Goal: Transaction & Acquisition: Obtain resource

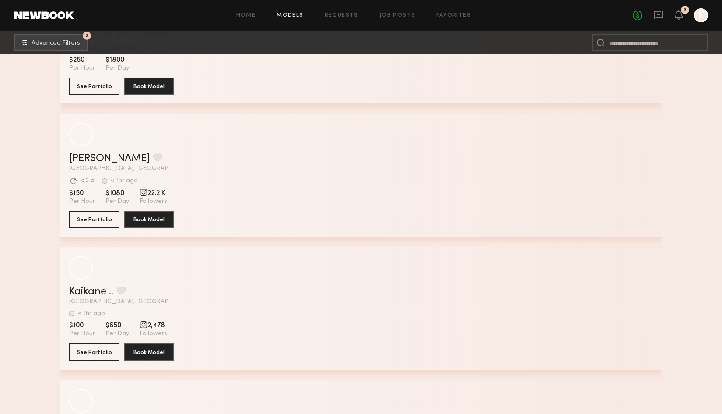
scroll to position [4776, 0]
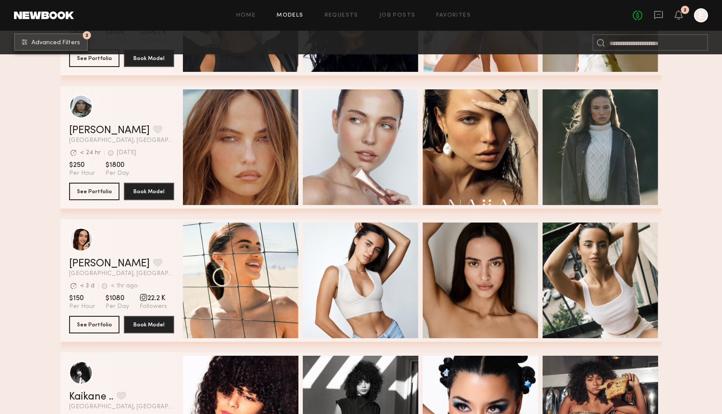
click at [70, 42] on span "Advanced Filters" at bounding box center [56, 43] width 49 height 6
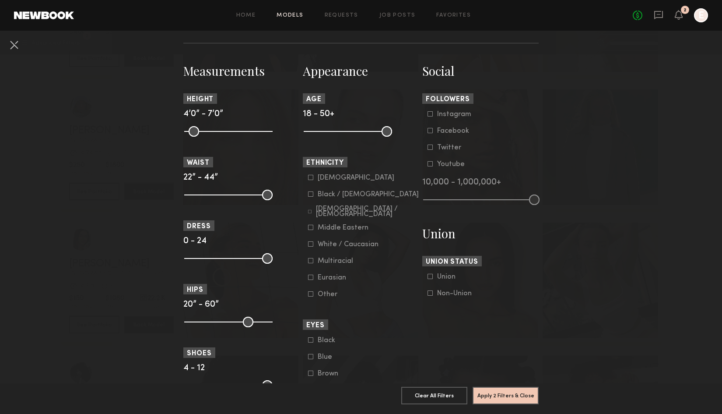
scroll to position [422, 0]
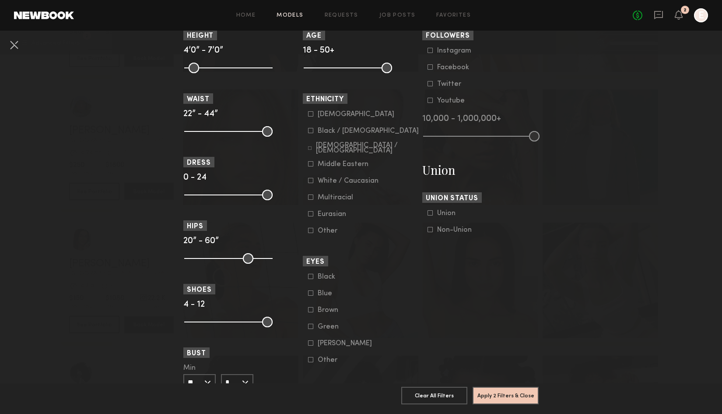
click at [312, 130] on icon at bounding box center [310, 130] width 5 height 5
click at [312, 145] on div at bounding box center [310, 147] width 4 height 5
click at [312, 163] on icon at bounding box center [310, 163] width 5 height 5
click at [309, 197] on icon at bounding box center [310, 196] width 5 height 5
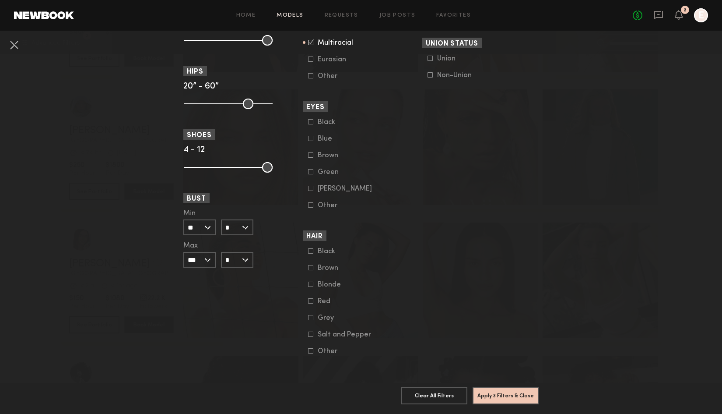
scroll to position [577, 0]
click at [324, 154] on div "Brown" at bounding box center [335, 155] width 34 height 5
click at [324, 265] on div "Brown" at bounding box center [335, 267] width 34 height 5
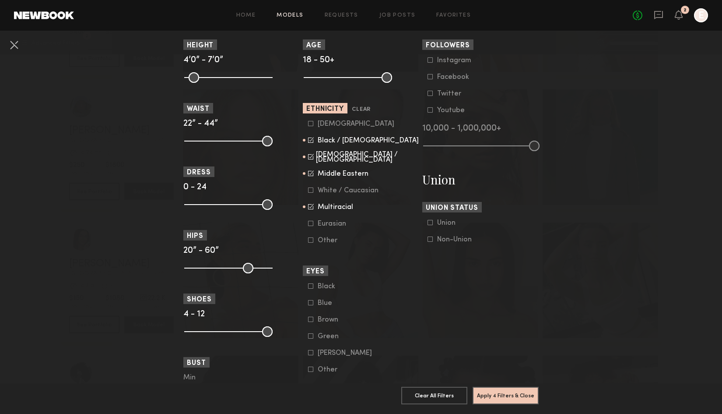
scroll to position [417, 0]
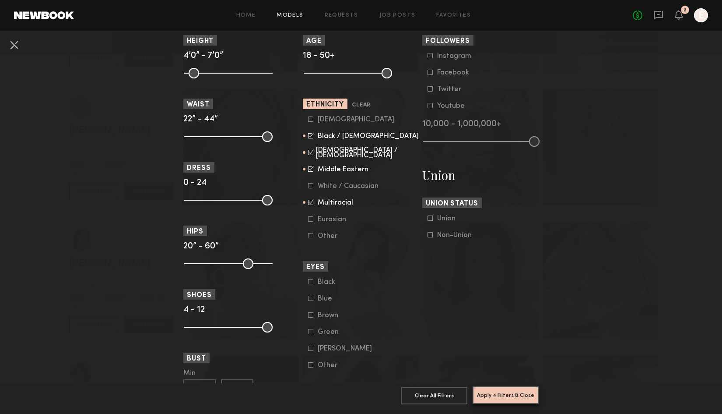
click at [498, 394] on button "Apply 4 Filters & Close" at bounding box center [506, 395] width 66 height 18
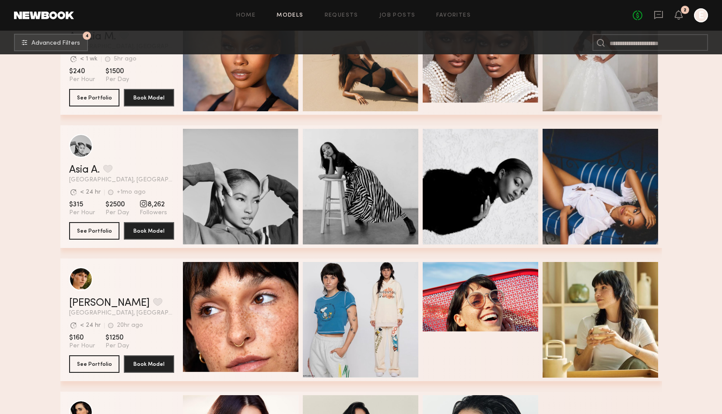
scroll to position [3079, 0]
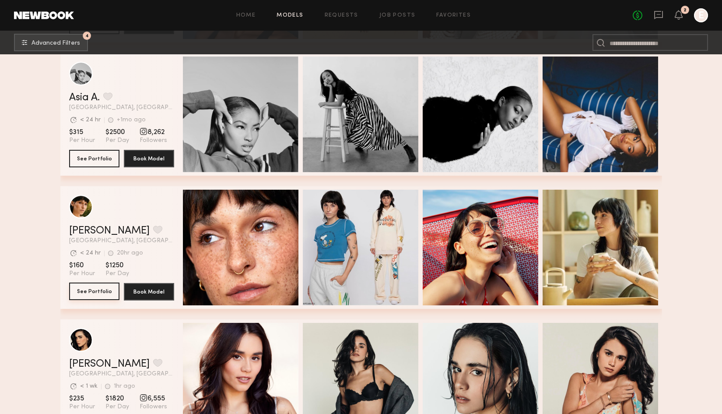
click at [95, 292] on button "See Portfolio" at bounding box center [94, 291] width 50 height 18
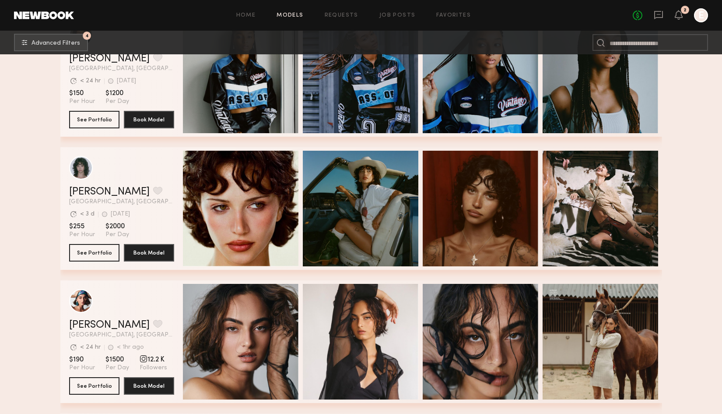
scroll to position [5363, 0]
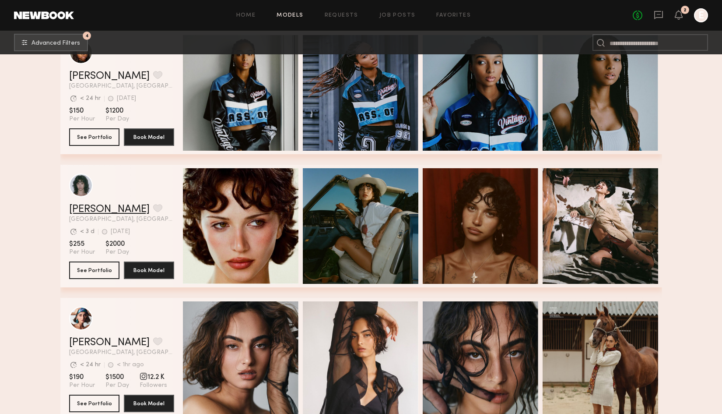
click at [73, 213] on link "Jessie M." at bounding box center [109, 209] width 81 height 11
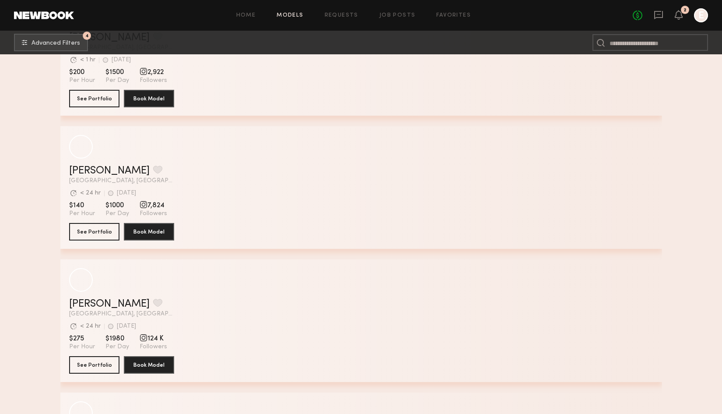
scroll to position [8764, 0]
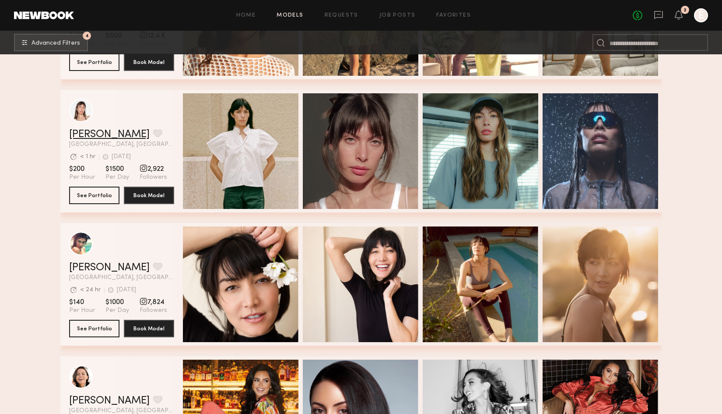
click at [105, 133] on link "Katarina J." at bounding box center [109, 134] width 81 height 11
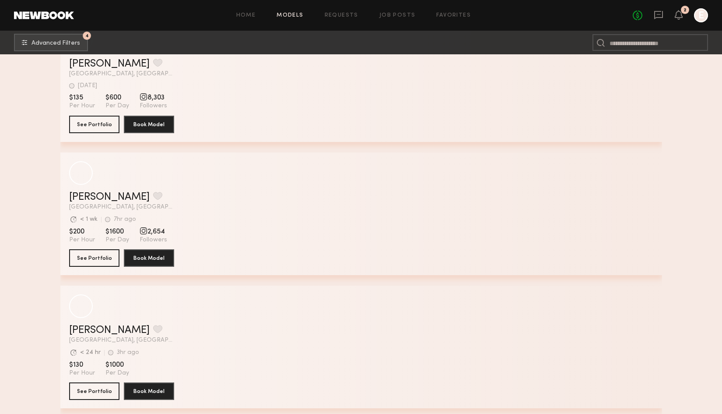
scroll to position [10642, 0]
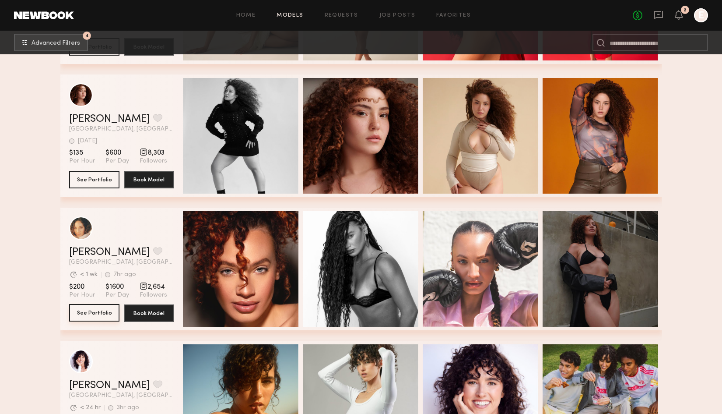
click at [88, 309] on button "See Portfolio" at bounding box center [94, 313] width 50 height 18
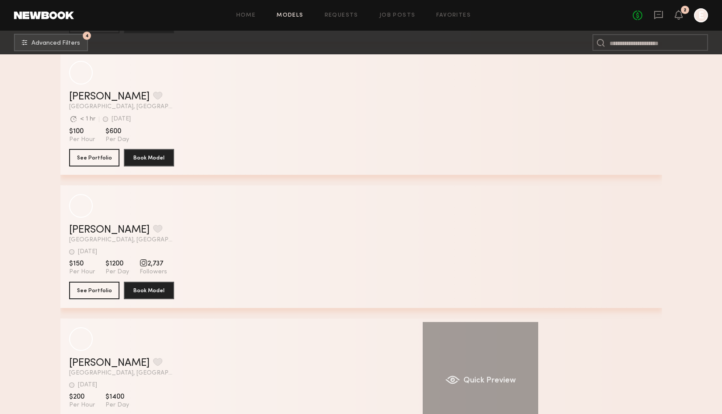
scroll to position [15854, 0]
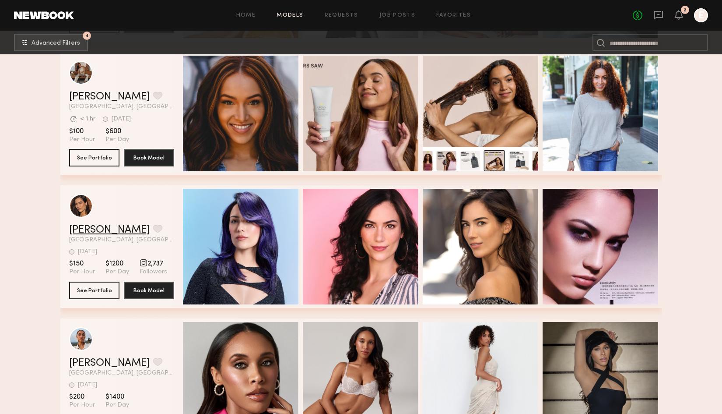
click at [105, 229] on link "Amanda W." at bounding box center [109, 230] width 81 height 11
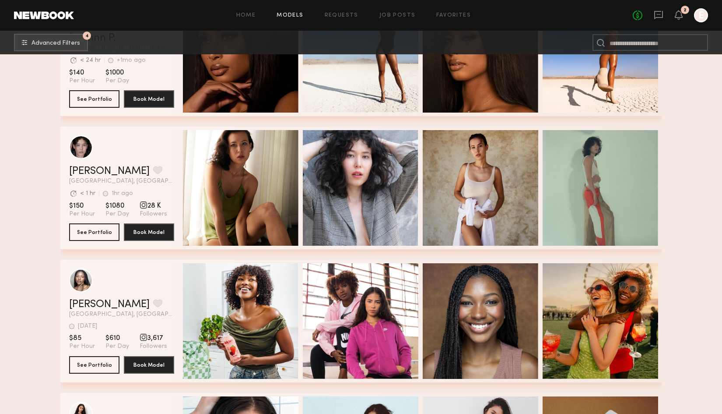
scroll to position [16446, 0]
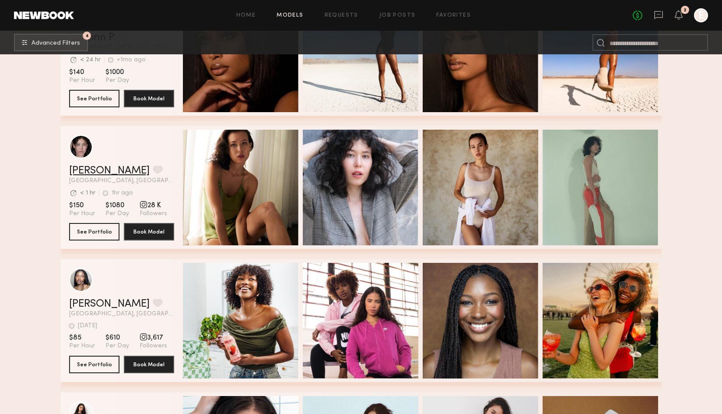
click at [84, 170] on link "Mari A." at bounding box center [109, 170] width 81 height 11
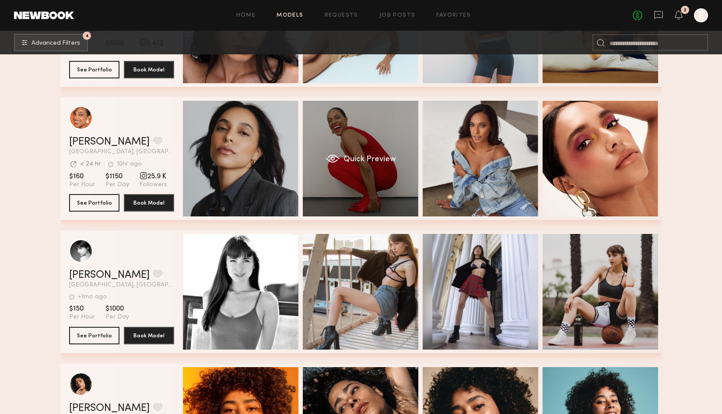
scroll to position [16874, 0]
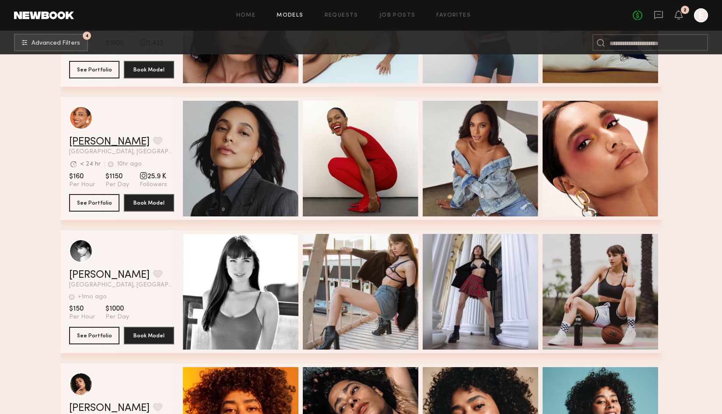
click at [107, 146] on link "Jhordan M." at bounding box center [109, 142] width 81 height 11
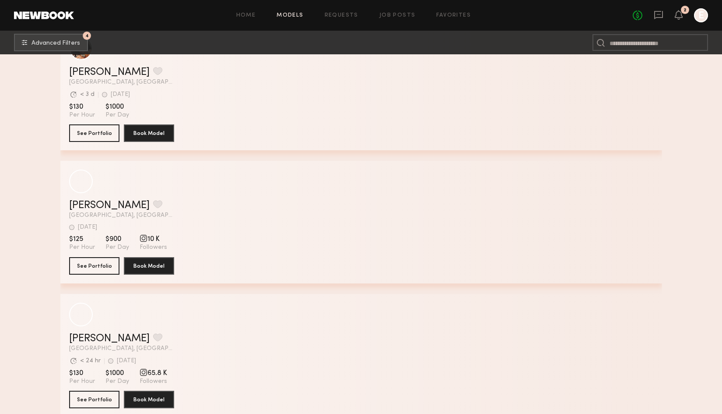
scroll to position [21601, 0]
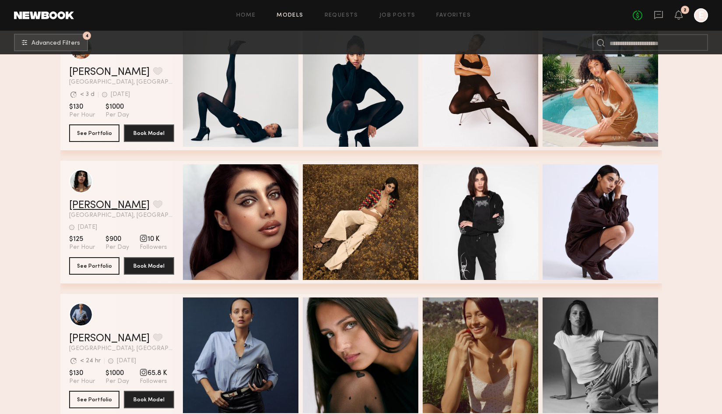
click at [99, 200] on link "Bella O." at bounding box center [109, 205] width 81 height 11
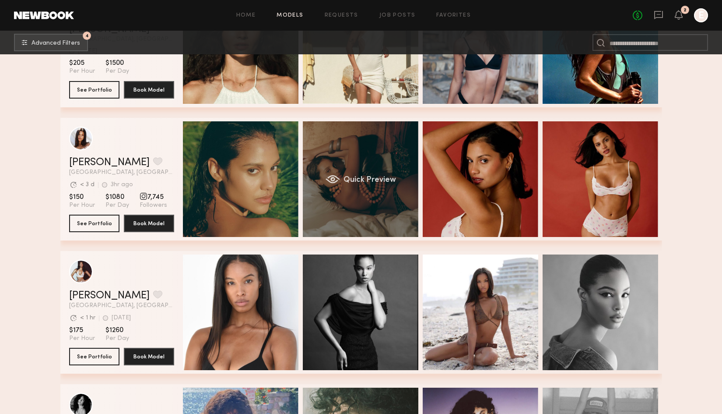
scroll to position [22043, 0]
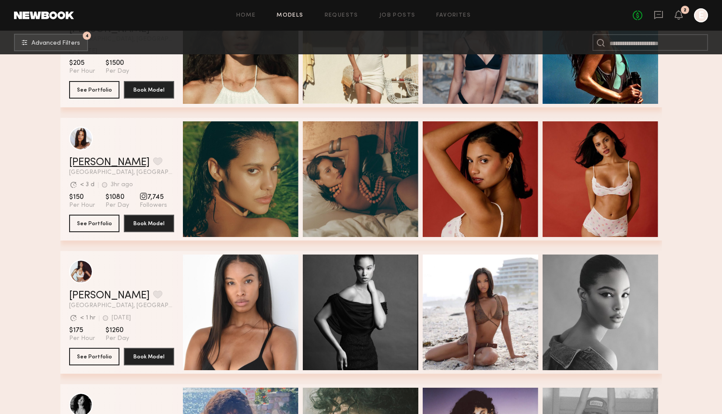
click at [111, 162] on link "Michaela B." at bounding box center [109, 162] width 81 height 11
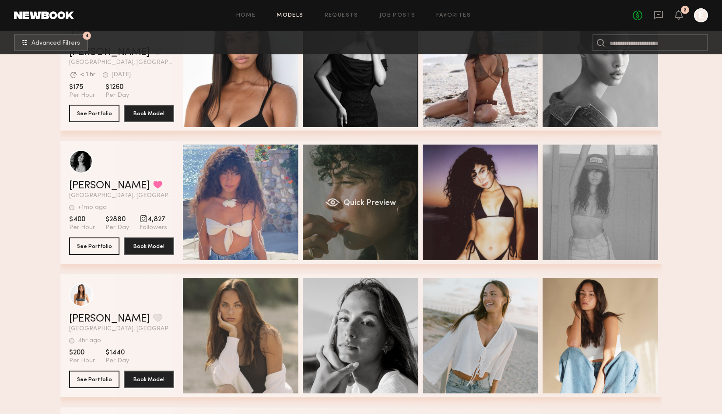
scroll to position [22286, 0]
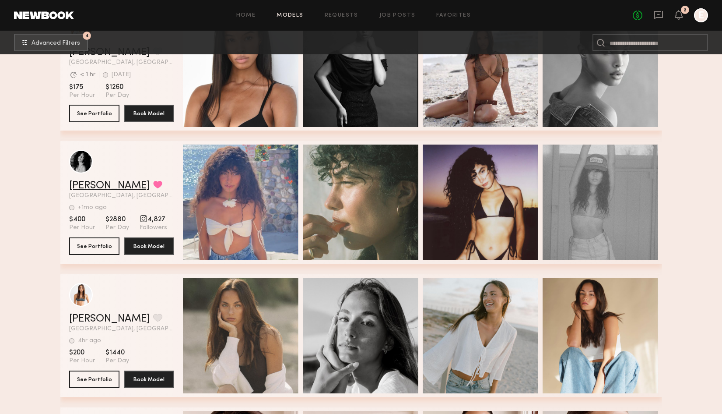
click at [102, 189] on link "Andy L." at bounding box center [109, 185] width 81 height 11
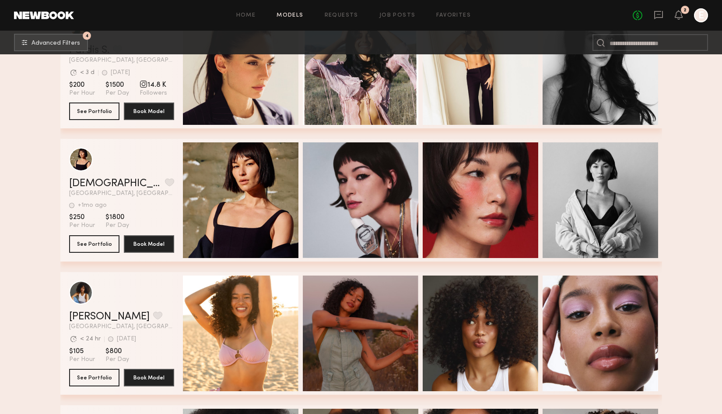
scroll to position [22820, 0]
click at [80, 183] on link "Britni S." at bounding box center [115, 183] width 92 height 11
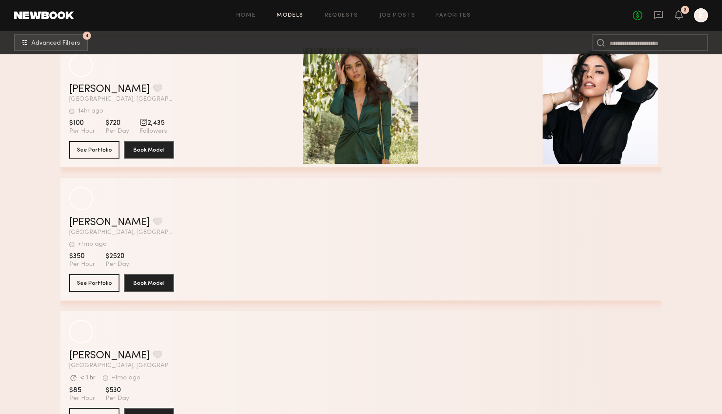
scroll to position [27843, 0]
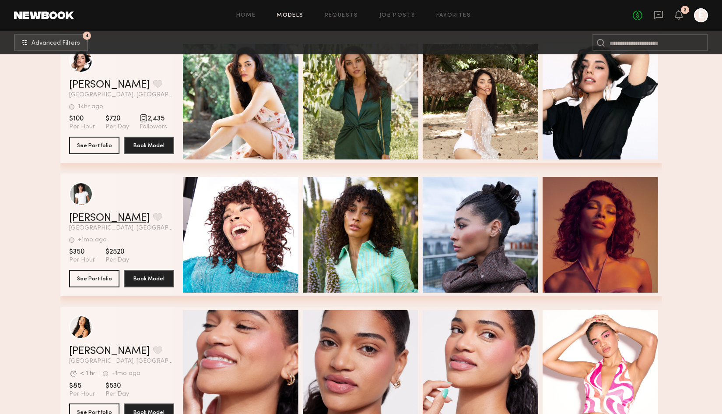
click at [86, 220] on link "Kiara E." at bounding box center [109, 218] width 81 height 11
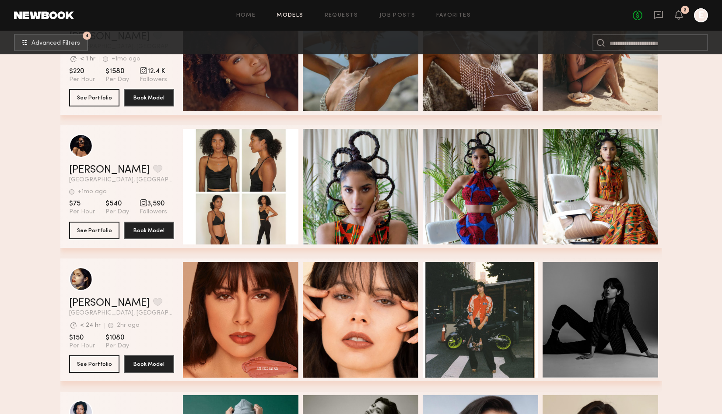
scroll to position [28290, 0]
click at [92, 167] on link "Janelle S." at bounding box center [109, 170] width 81 height 11
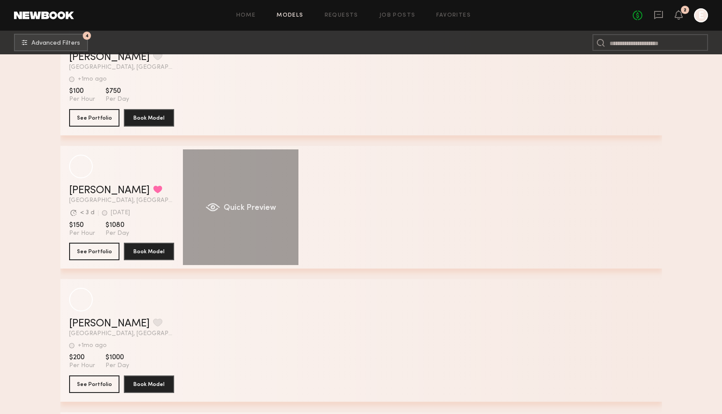
scroll to position [30266, 0]
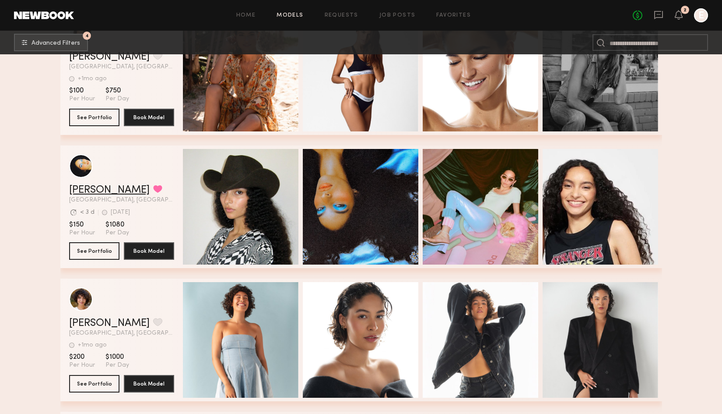
click at [95, 189] on link "Franki L." at bounding box center [109, 190] width 81 height 11
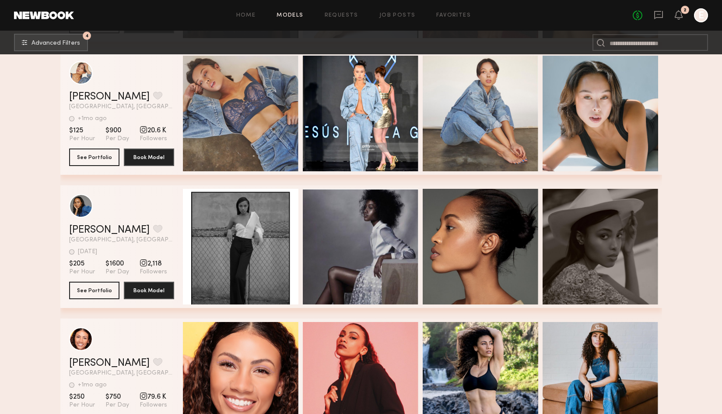
scroll to position [0, 0]
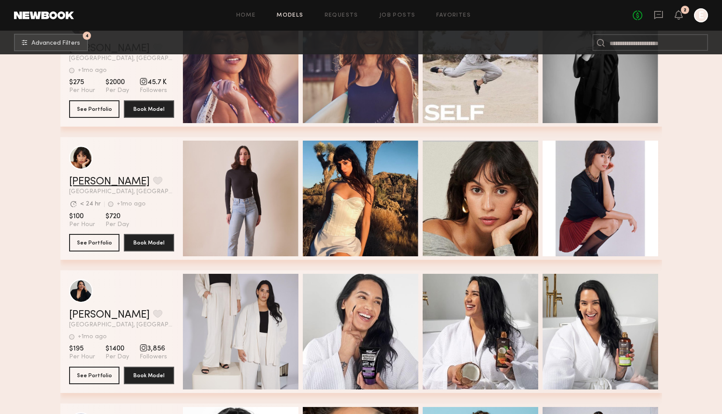
click at [92, 186] on link "Taina M." at bounding box center [109, 181] width 81 height 11
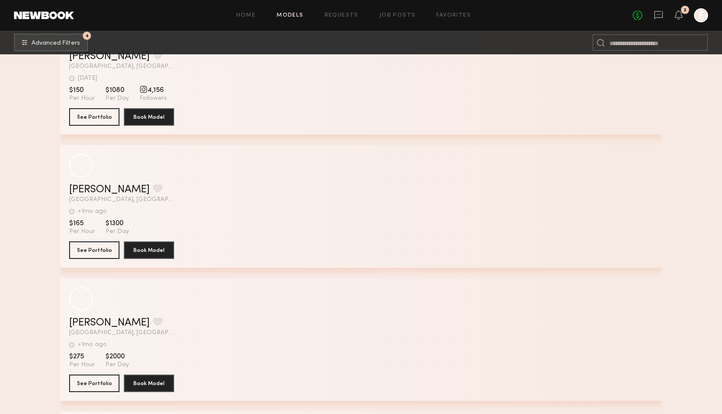
scroll to position [35720, 0]
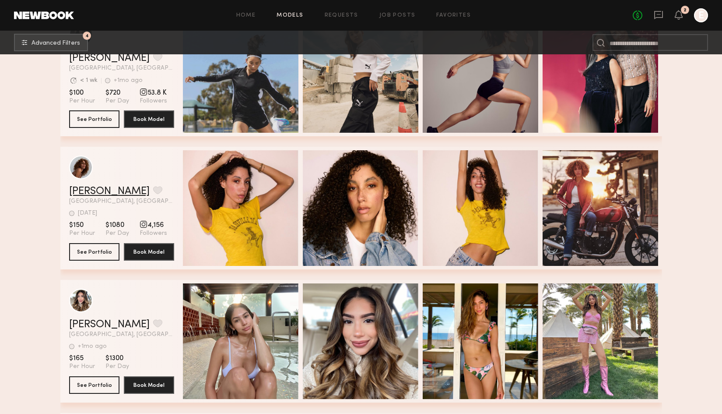
click at [97, 190] on link "Kassie G." at bounding box center [109, 191] width 81 height 11
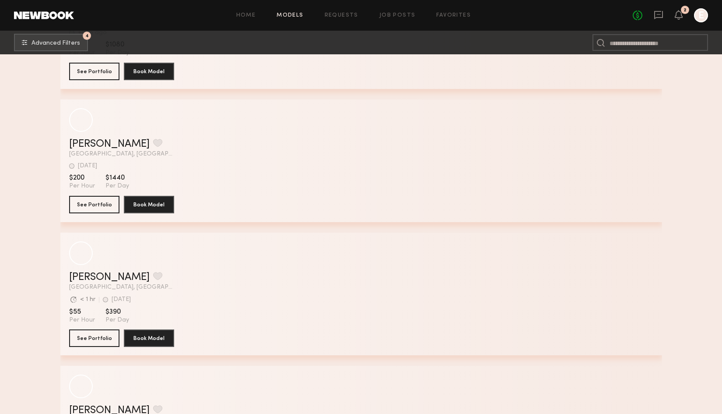
scroll to position [37233, 0]
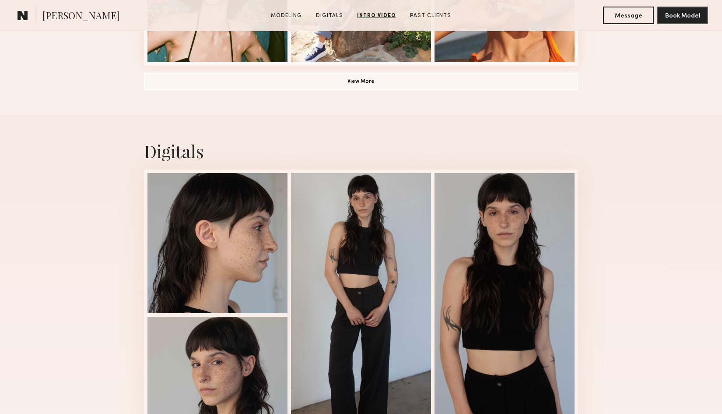
scroll to position [89, 0]
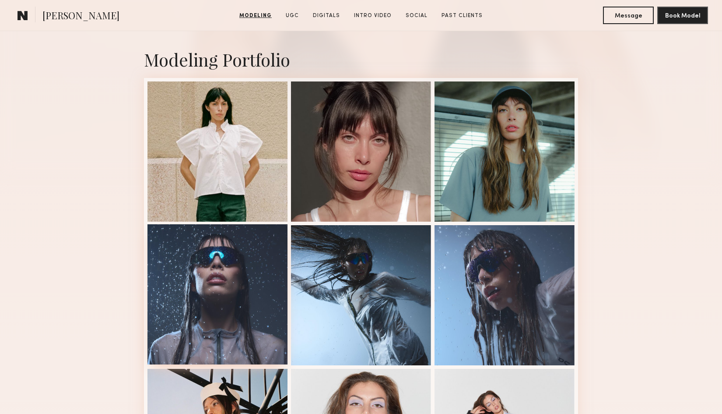
scroll to position [171, 0]
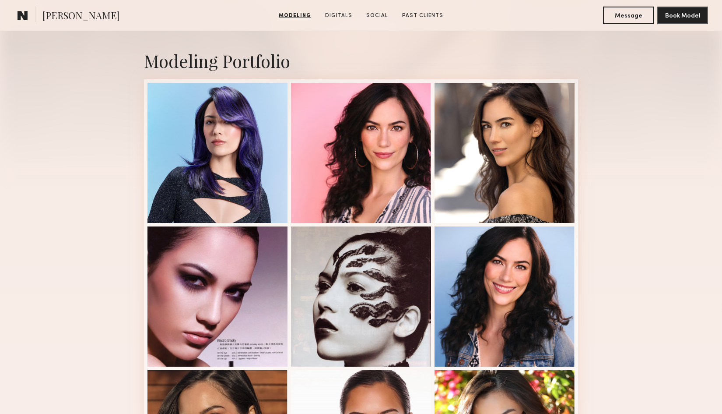
scroll to position [176, 0]
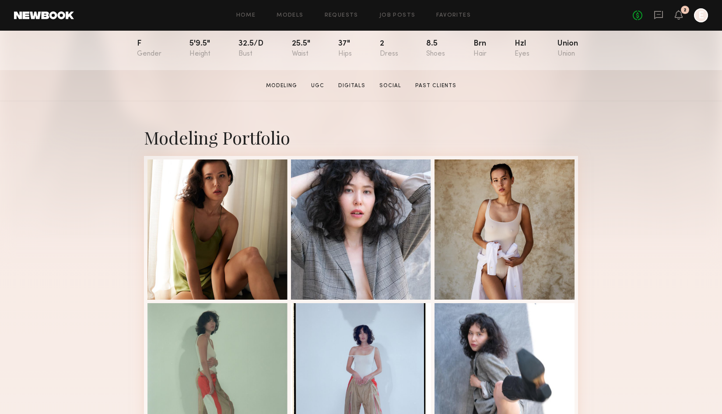
scroll to position [75, 0]
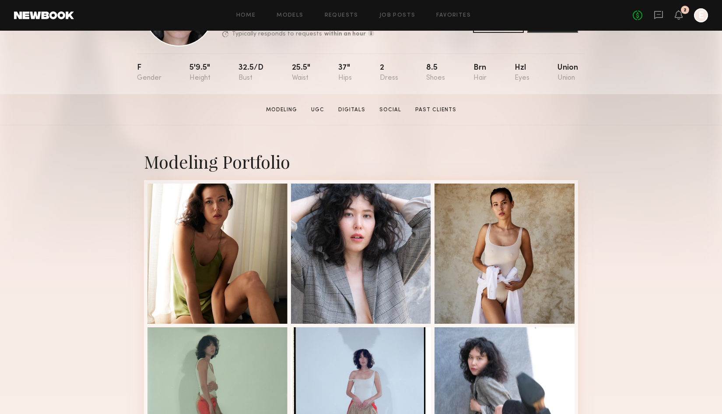
click at [163, 158] on div "Modeling Portfolio" at bounding box center [361, 161] width 434 height 23
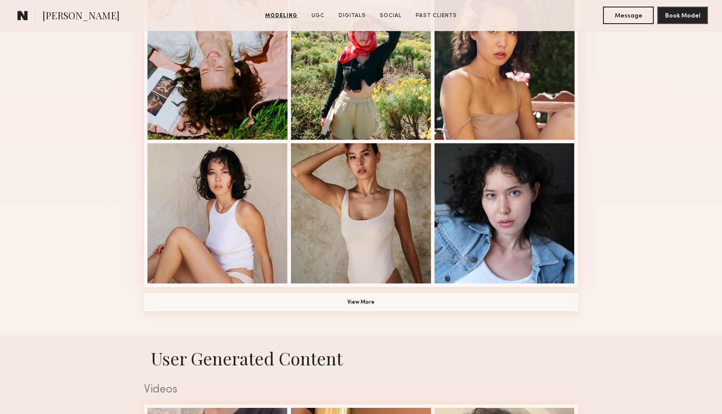
scroll to position [546, 0]
click at [343, 299] on button "View More" at bounding box center [361, 302] width 434 height 18
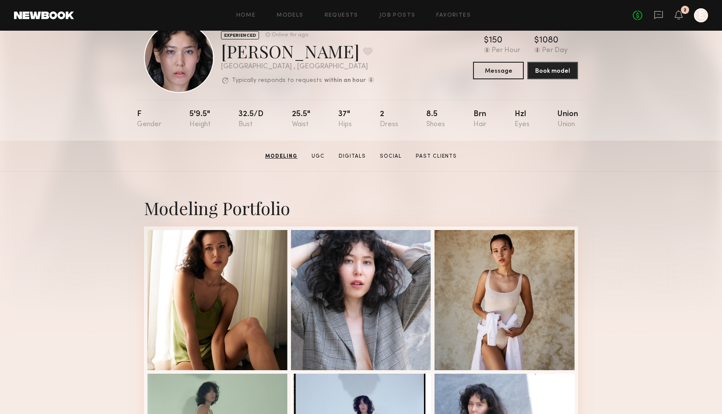
scroll to position [18, 0]
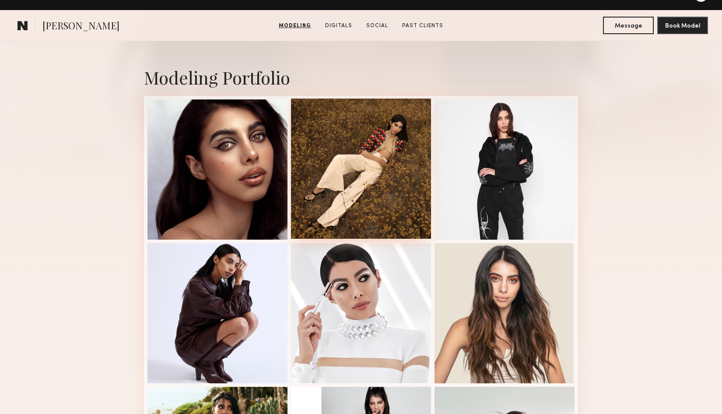
scroll to position [175, 0]
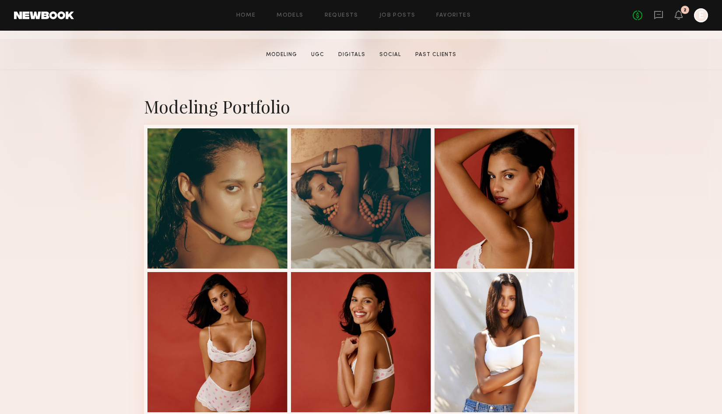
scroll to position [131, 0]
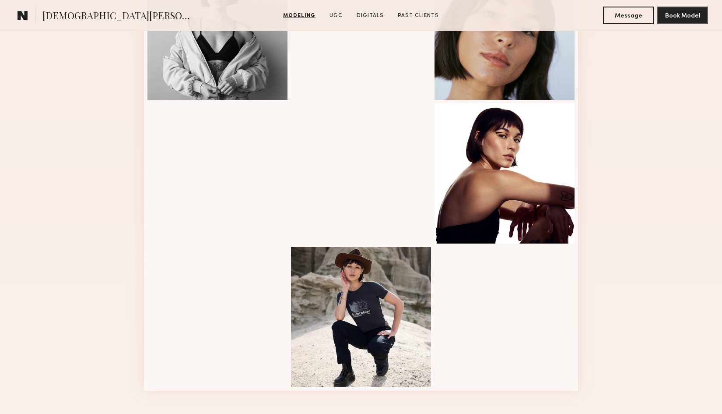
scroll to position [443, 0]
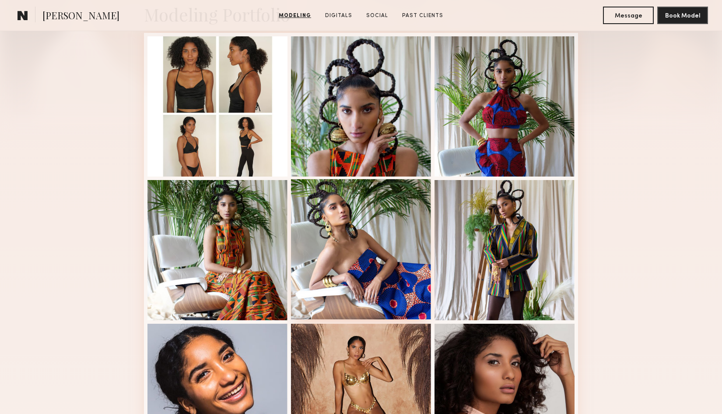
scroll to position [223, 0]
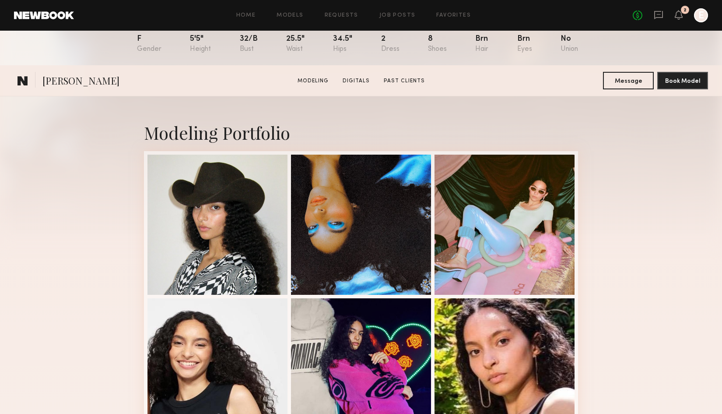
scroll to position [222, 0]
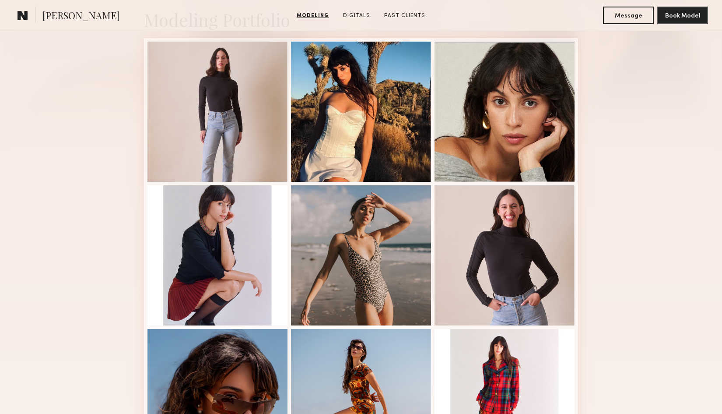
scroll to position [217, 0]
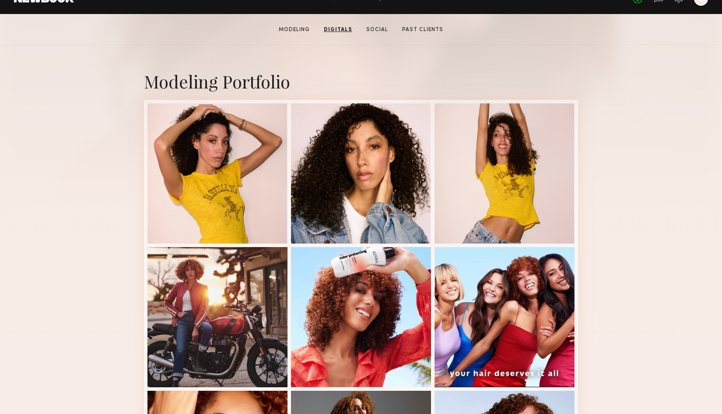
scroll to position [114, 0]
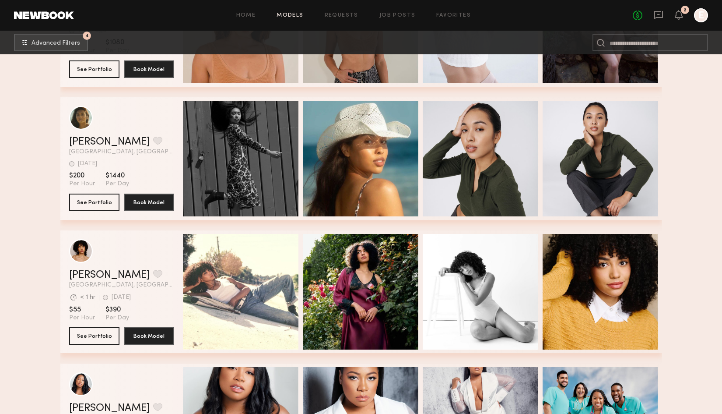
scroll to position [37204, 0]
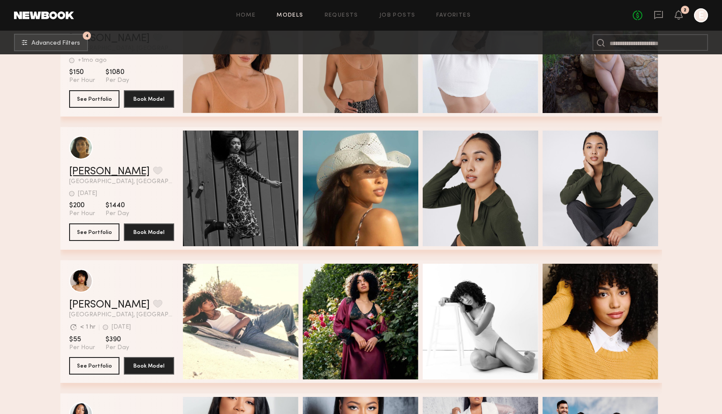
click at [82, 169] on link "[PERSON_NAME]" at bounding box center [109, 171] width 81 height 11
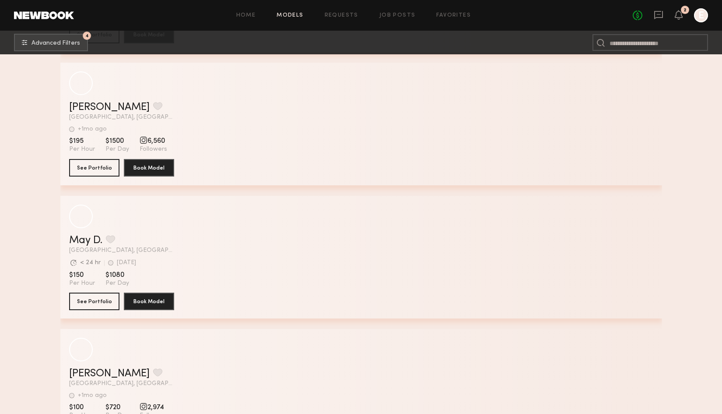
scroll to position [40340, 0]
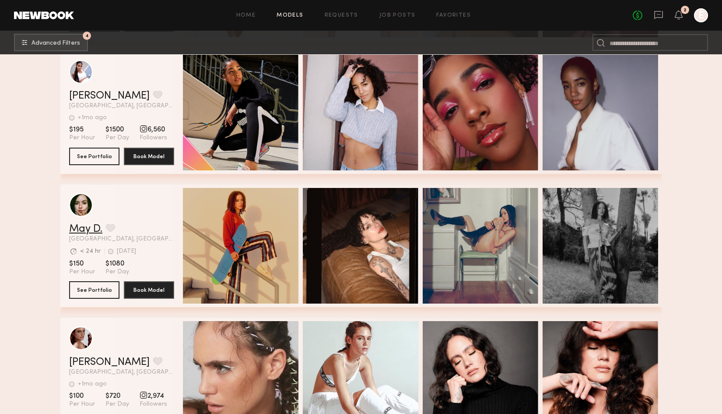
click at [84, 228] on link "May D." at bounding box center [85, 229] width 33 height 11
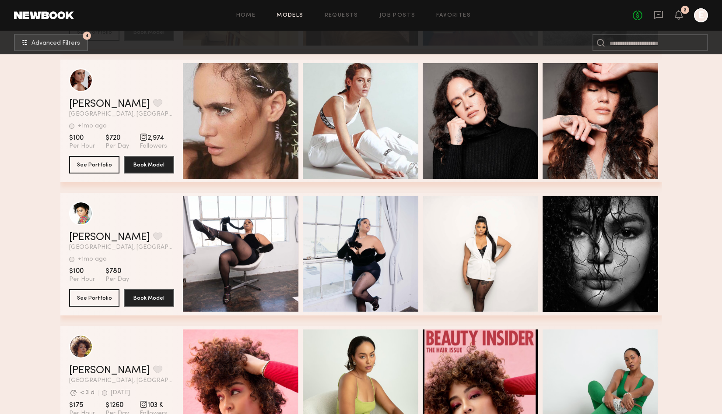
scroll to position [40519, 0]
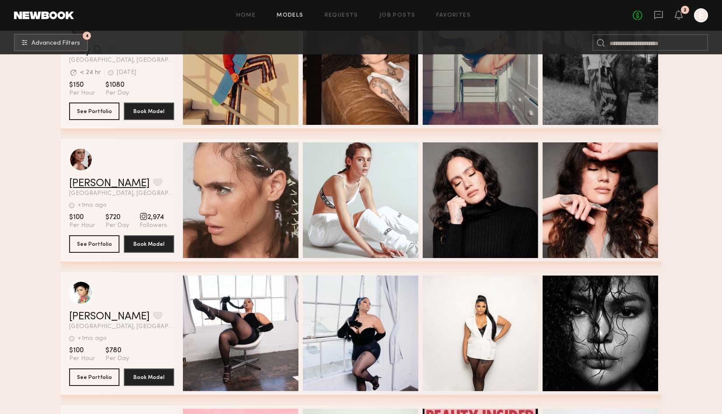
click at [89, 185] on link "Maria M." at bounding box center [109, 183] width 81 height 11
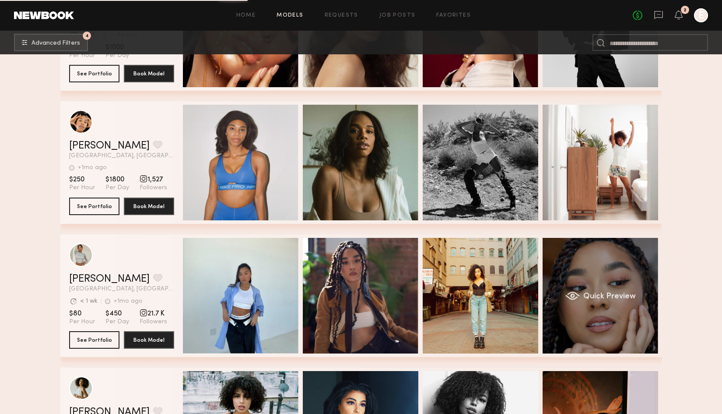
scroll to position [0, 0]
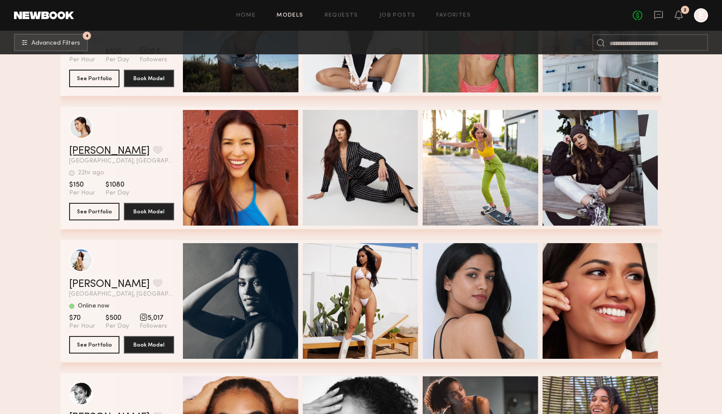
click at [109, 148] on link "Jacqueline F." at bounding box center [109, 151] width 81 height 11
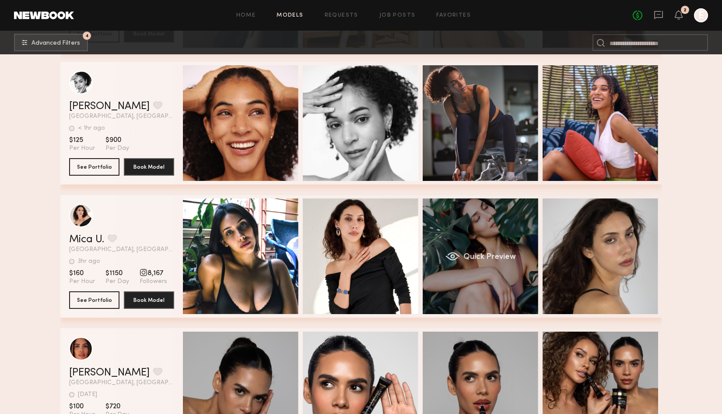
scroll to position [48314, 0]
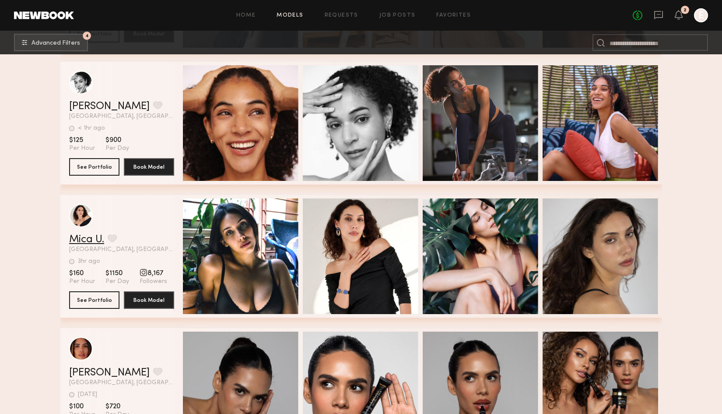
click at [72, 239] on link "Mica U." at bounding box center [86, 239] width 35 height 11
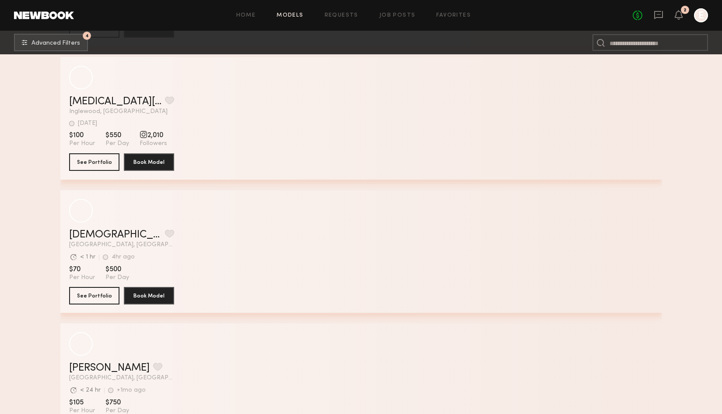
scroll to position [52970, 0]
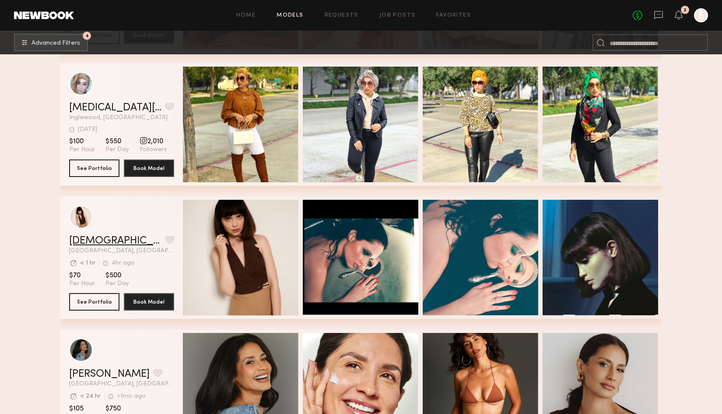
click at [100, 235] on link "Thais M." at bounding box center [115, 240] width 92 height 11
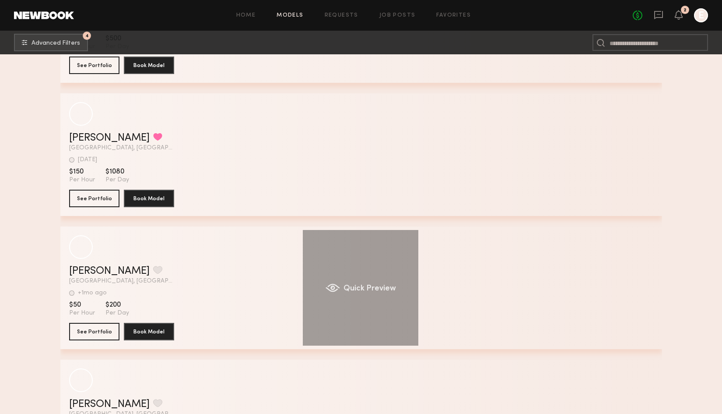
scroll to position [64916, 0]
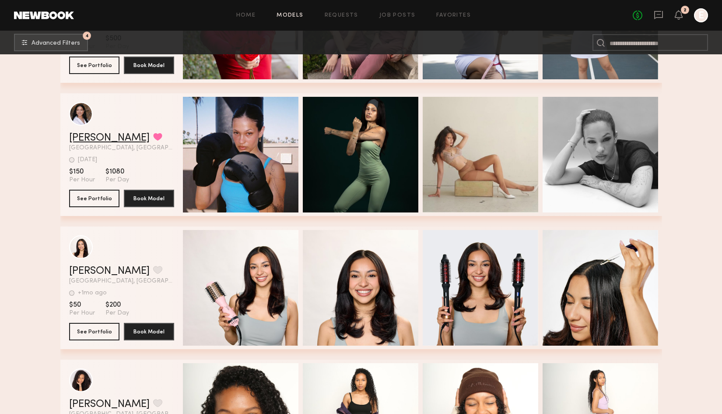
click at [107, 140] on link "Megan M." at bounding box center [109, 138] width 81 height 11
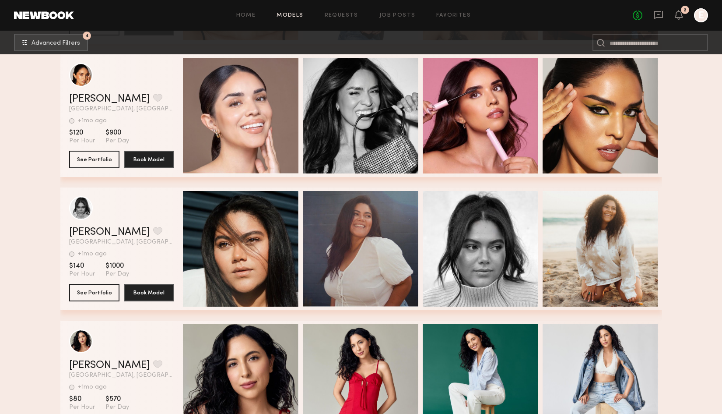
scroll to position [77194, 0]
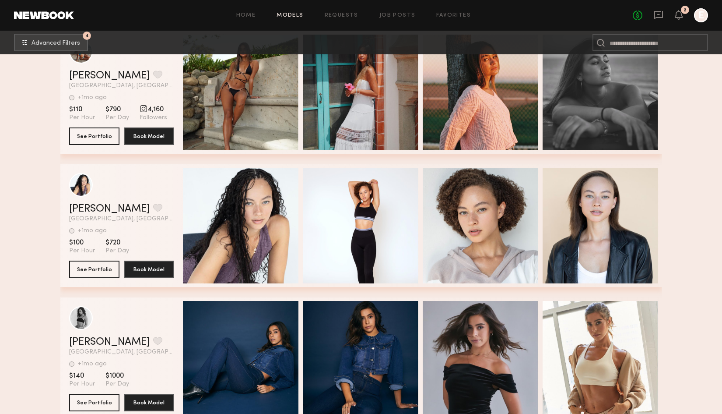
scroll to position [80157, 0]
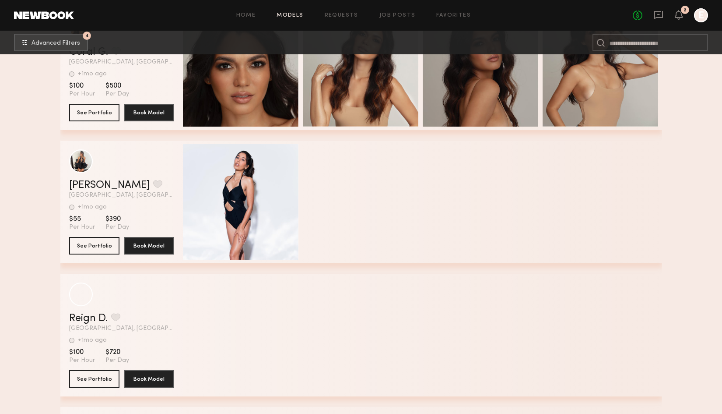
scroll to position [81761, 0]
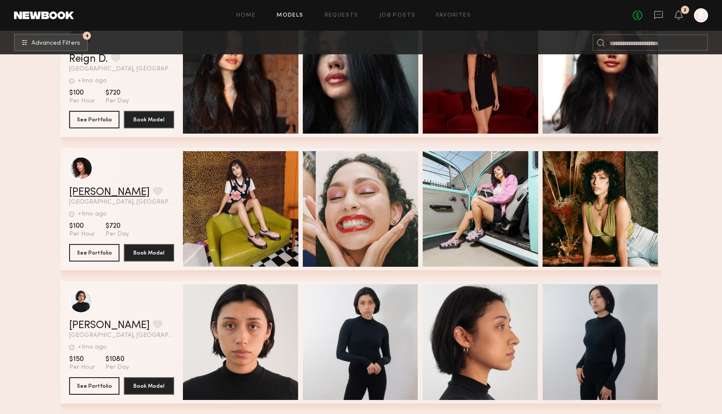
click at [89, 189] on link "Farah M." at bounding box center [109, 192] width 81 height 11
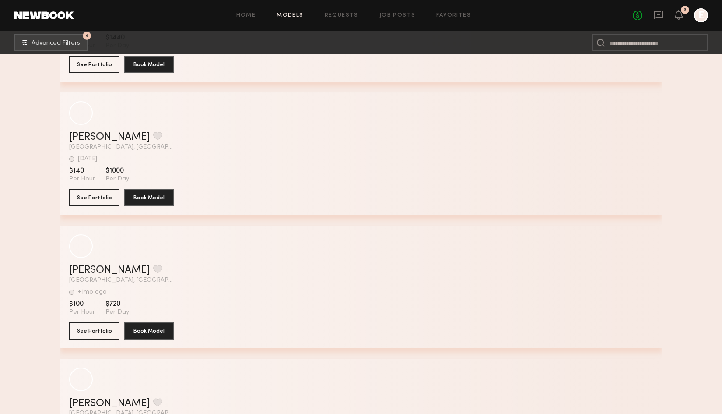
scroll to position [86338, 0]
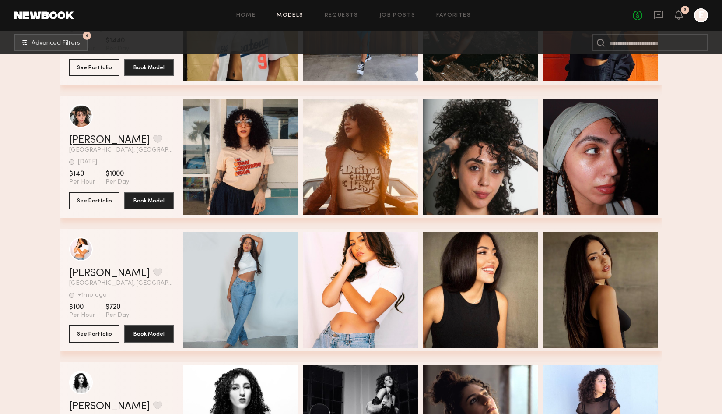
click at [98, 137] on link "Jariel S." at bounding box center [109, 140] width 81 height 11
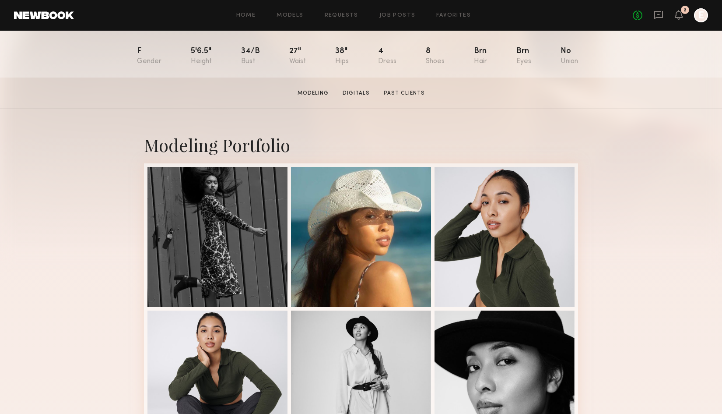
scroll to position [96, 0]
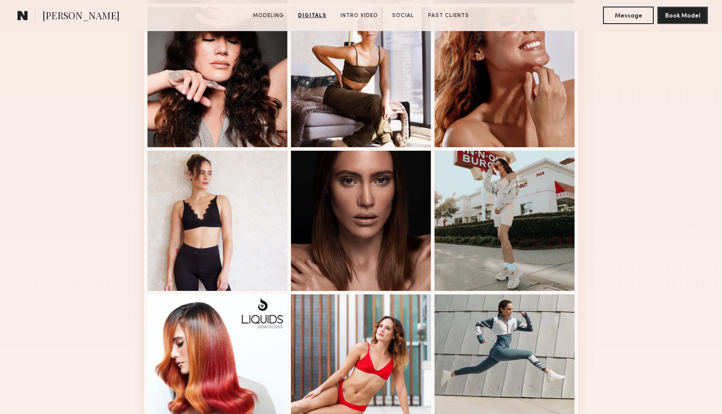
scroll to position [352, 0]
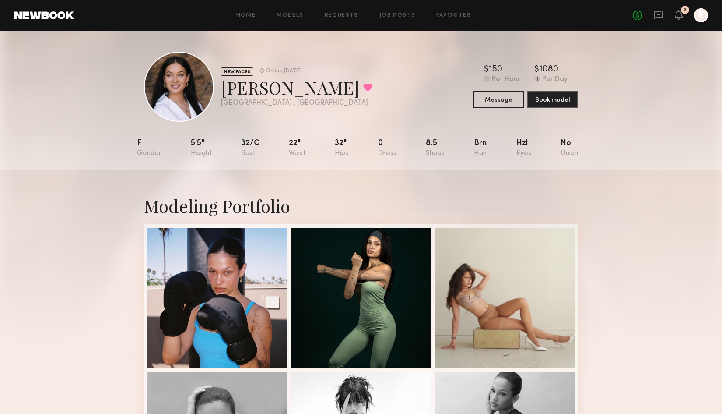
click at [341, 211] on div "Modeling Portfolio" at bounding box center [361, 205] width 434 height 23
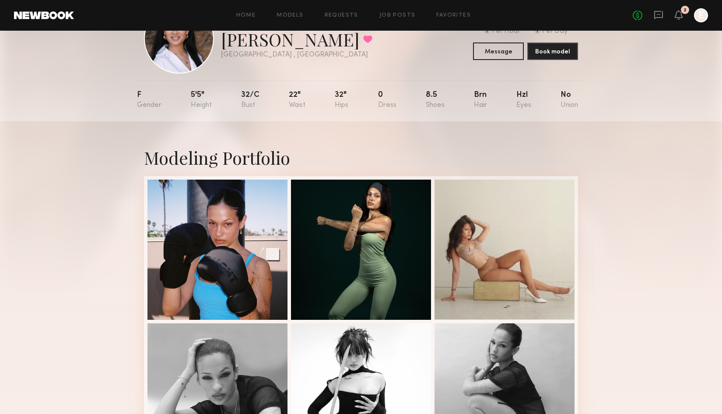
scroll to position [14, 0]
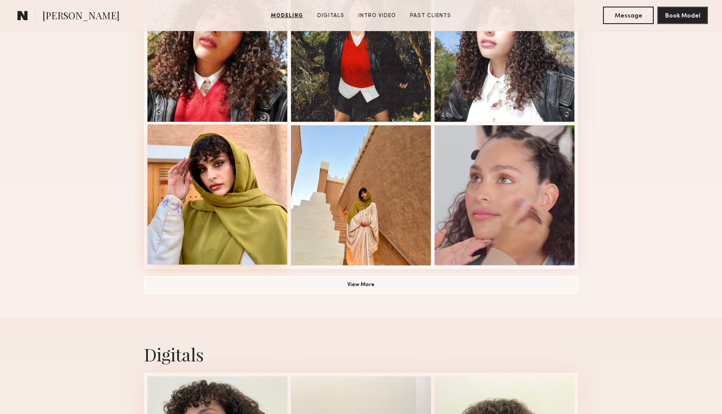
scroll to position [564, 0]
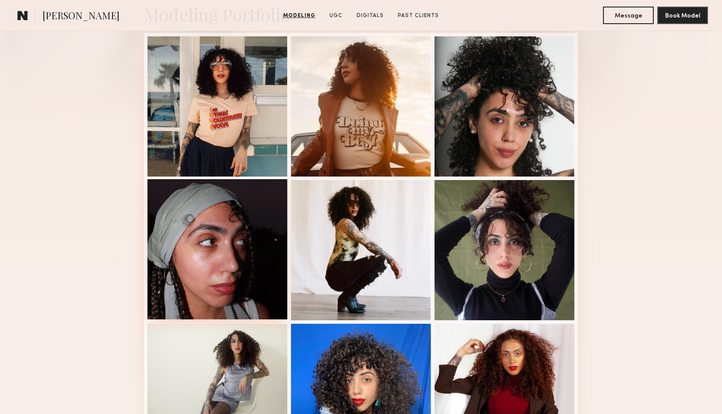
scroll to position [222, 0]
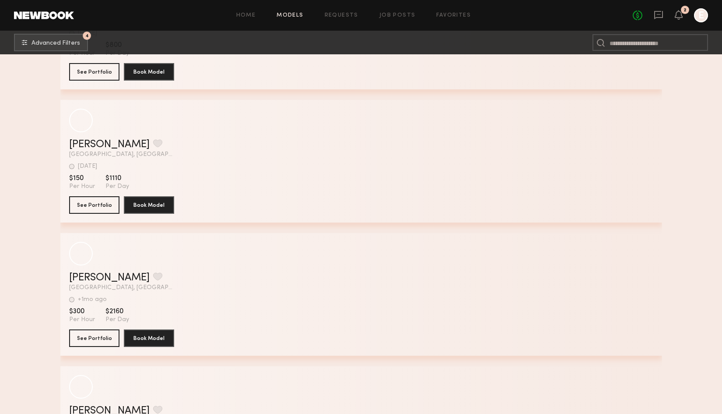
scroll to position [92026, 0]
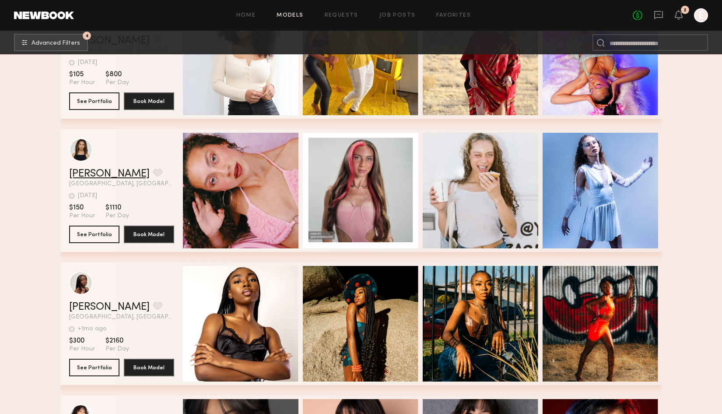
click at [93, 169] on link "[PERSON_NAME]" at bounding box center [109, 174] width 81 height 11
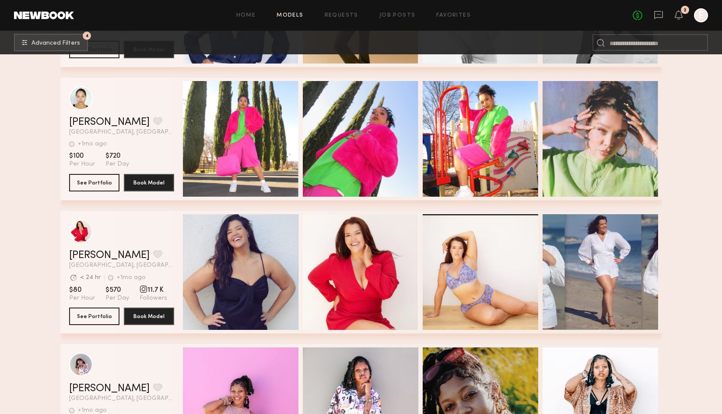
scroll to position [98536, 0]
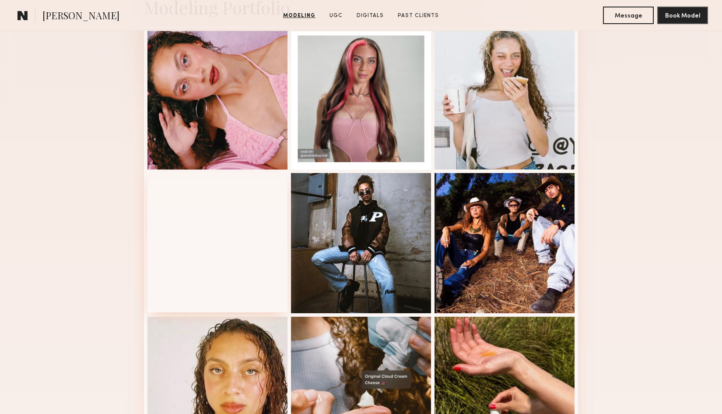
scroll to position [229, 0]
